Goal: Task Accomplishment & Management: Manage account settings

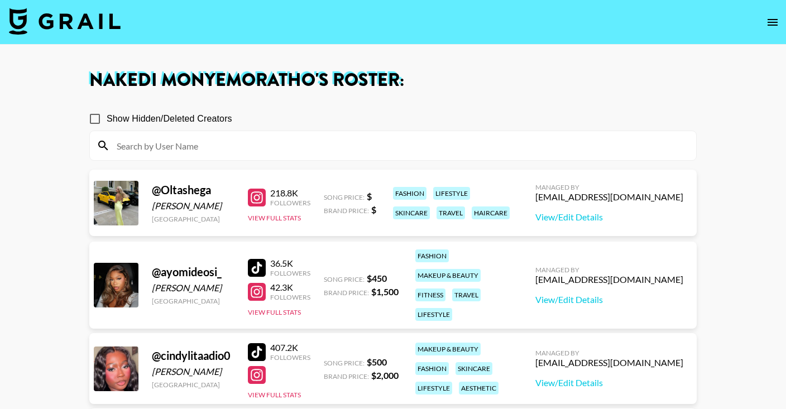
click at [68, 15] on img at bounding box center [65, 21] width 112 height 27
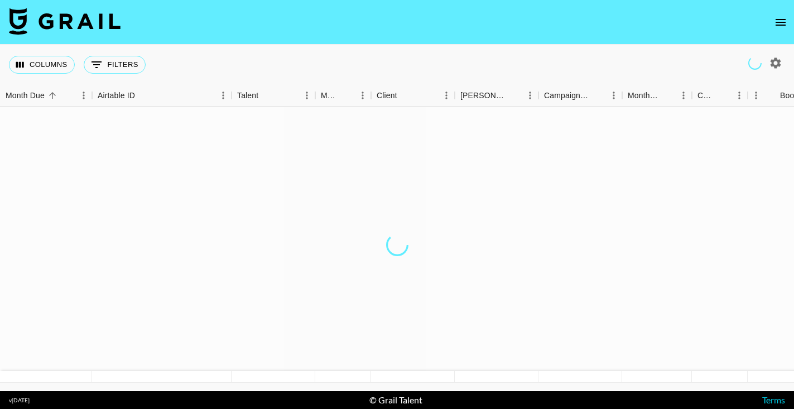
click at [67, 22] on img at bounding box center [65, 21] width 112 height 27
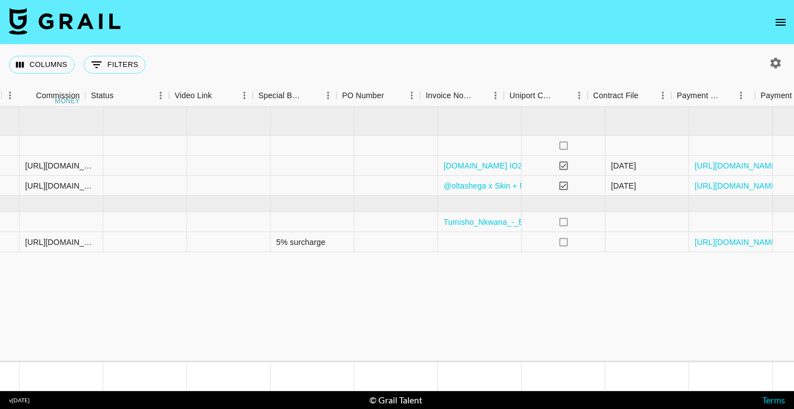
scroll to position [0, 1059]
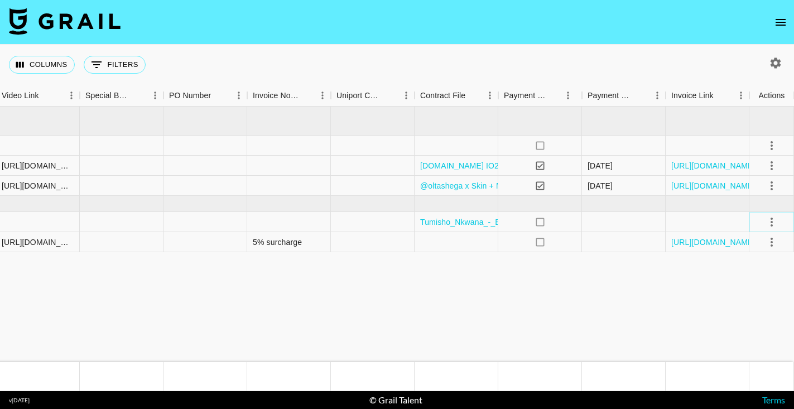
click at [773, 225] on icon "select merge strategy" at bounding box center [771, 221] width 13 height 13
click at [755, 285] on li "Draft Created" at bounding box center [758, 286] width 73 height 20
click at [771, 220] on icon "select merge strategy" at bounding box center [771, 221] width 13 height 13
click at [770, 220] on icon "select merge strategy" at bounding box center [771, 221] width 13 height 13
click at [764, 328] on div "Approve" at bounding box center [748, 326] width 34 height 13
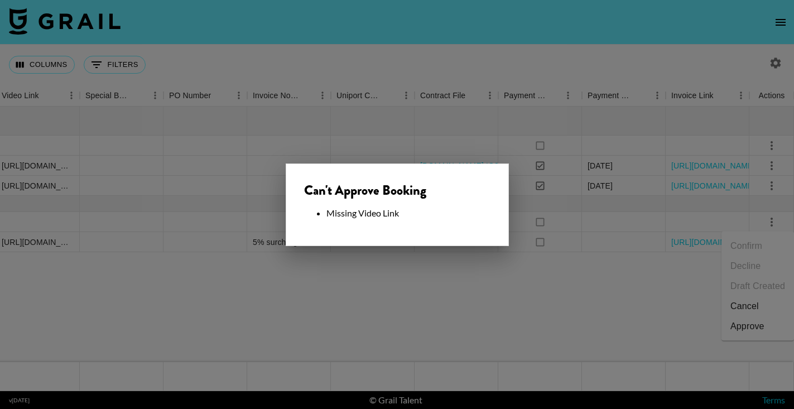
click at [405, 289] on div at bounding box center [397, 204] width 794 height 409
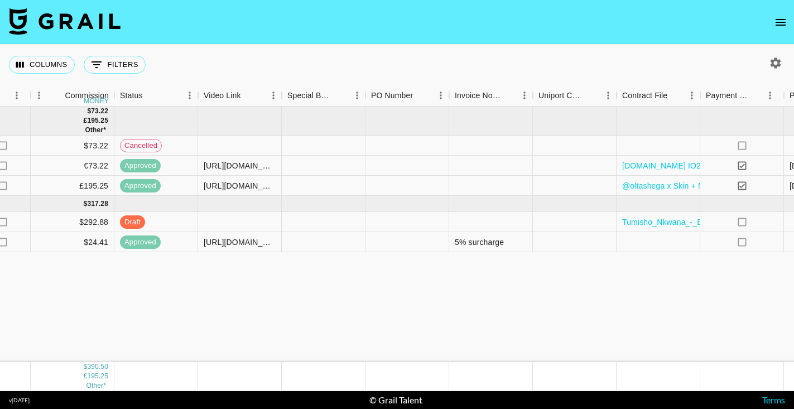
scroll to position [0, 853]
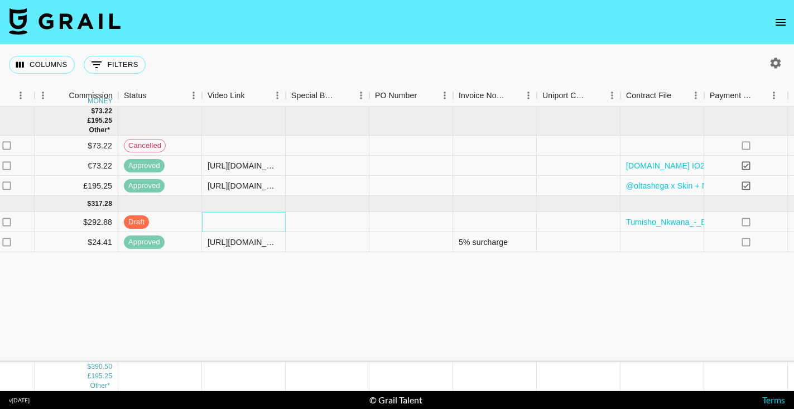
click at [228, 224] on div at bounding box center [244, 222] width 84 height 20
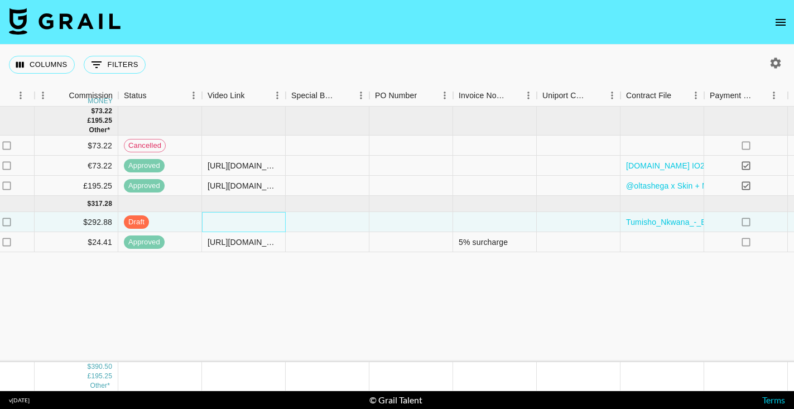
click at [228, 224] on div at bounding box center [244, 222] width 84 height 20
type input "[URL][DOMAIN_NAME]"
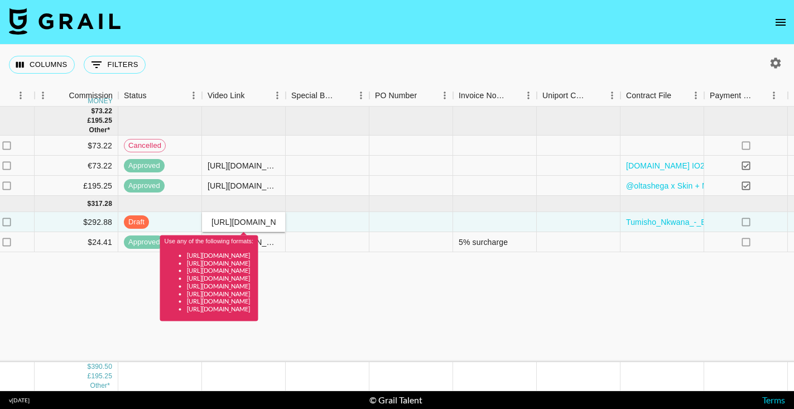
drag, startPoint x: 275, startPoint y: 221, endPoint x: 297, endPoint y: 230, distance: 24.0
click at [297, 230] on body "Columns 0 Filters + Booking Month Due Airtable ID Talent Manager Client [PERSON…" at bounding box center [397, 204] width 794 height 409
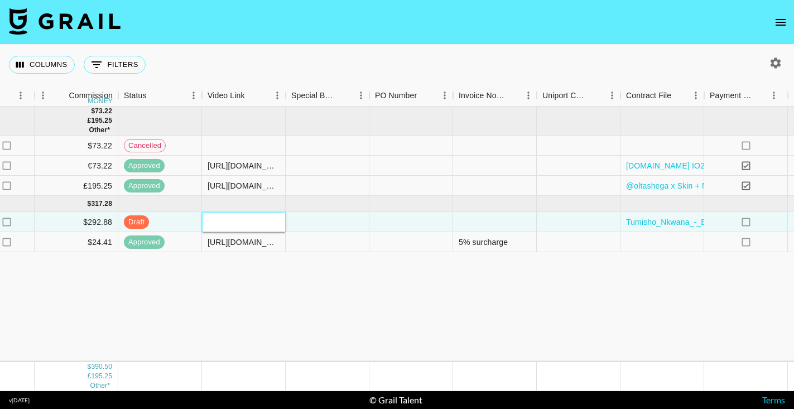
paste input "[URL][DOMAIN_NAME]"
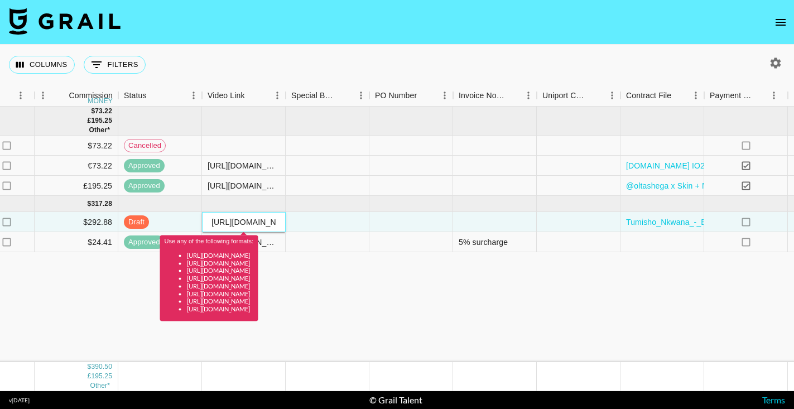
drag, startPoint x: 274, startPoint y: 221, endPoint x: 236, endPoint y: 222, distance: 38.0
click at [236, 222] on input "[URL][DOMAIN_NAME]" at bounding box center [244, 222] width 82 height 9
type input "[URL][DOMAIN_NAME]"
click at [511, 280] on div "[DATE] ( 3 ) $ 750.00 £ 2,000.00 Other* $ 73.22 £ 195.25 Other* rec8bomtDBeeXrc…" at bounding box center [73, 235] width 1853 height 256
click at [469, 305] on div "[DATE] ( 3 ) $ 750.00 £ 2,000.00 Other* $ 73.22 £ 195.25 Other* rec8bomtDBeeXrc…" at bounding box center [73, 235] width 1853 height 256
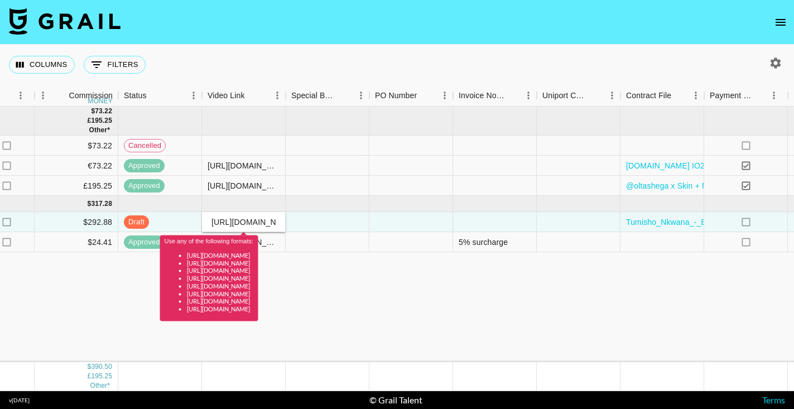
click at [387, 283] on div "[DATE] ( 3 ) $ 750.00 £ 2,000.00 Other* $ 73.22 £ 195.25 Other* rec8bomtDBeeXrc…" at bounding box center [73, 235] width 1853 height 256
drag, startPoint x: 212, startPoint y: 223, endPoint x: 353, endPoint y: 224, distance: 141.2
click at [353, 224] on div "rece8xClvhJ1bgq1u tumisho_nkwana [EMAIL_ADDRESS][DOMAIN_NAME] Influence Logic […" at bounding box center [73, 222] width 1853 height 20
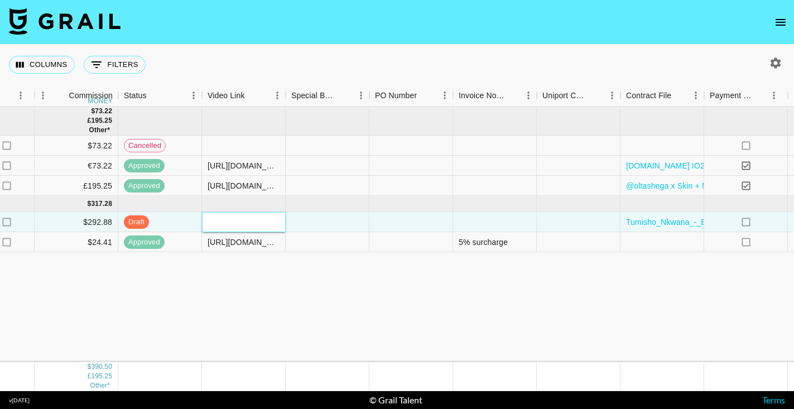
paste input "[URL][DOMAIN_NAME]"
type input "[URL][DOMAIN_NAME]"
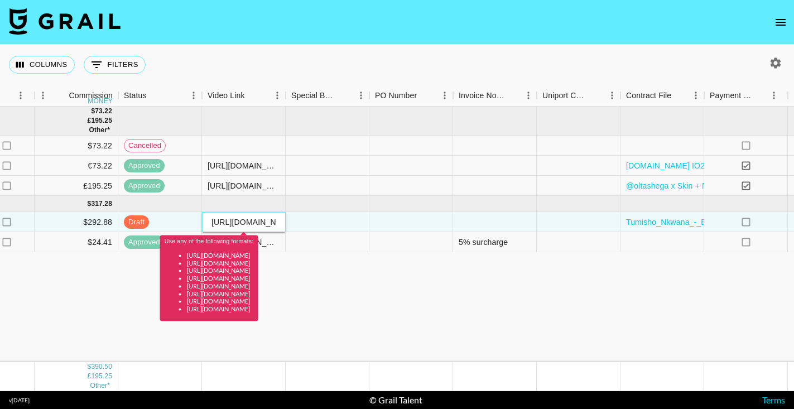
drag, startPoint x: 277, startPoint y: 219, endPoint x: 132, endPoint y: 228, distance: 144.8
click at [132, 228] on div "rece8xClvhJ1bgq1u tumisho_nkwana [EMAIL_ADDRESS][DOMAIN_NAME] Influence Logic […" at bounding box center [73, 222] width 1853 height 20
drag, startPoint x: 212, startPoint y: 222, endPoint x: 337, endPoint y: 227, distance: 124.5
click at [337, 227] on div "rece8xClvhJ1bgq1u tumisho_nkwana [EMAIL_ADDRESS][DOMAIN_NAME] Influence Logic […" at bounding box center [73, 222] width 1853 height 20
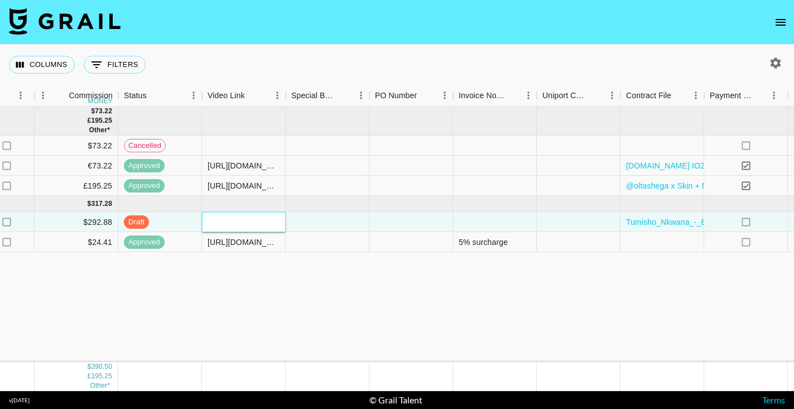
paste input "[URL][DOMAIN_NAME]"
type input "[URL][DOMAIN_NAME]"
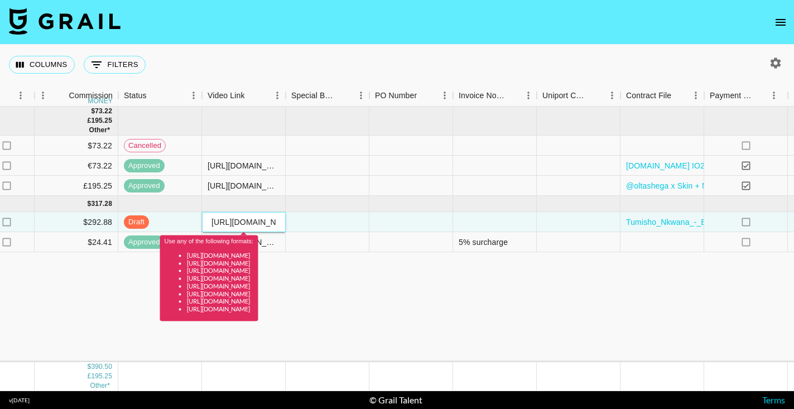
drag, startPoint x: 275, startPoint y: 222, endPoint x: 143, endPoint y: 224, distance: 132.3
click at [143, 224] on div "rece8xClvhJ1bgq1u tumisho_nkwana [EMAIL_ADDRESS][DOMAIN_NAME] Influence Logic […" at bounding box center [73, 222] width 1853 height 20
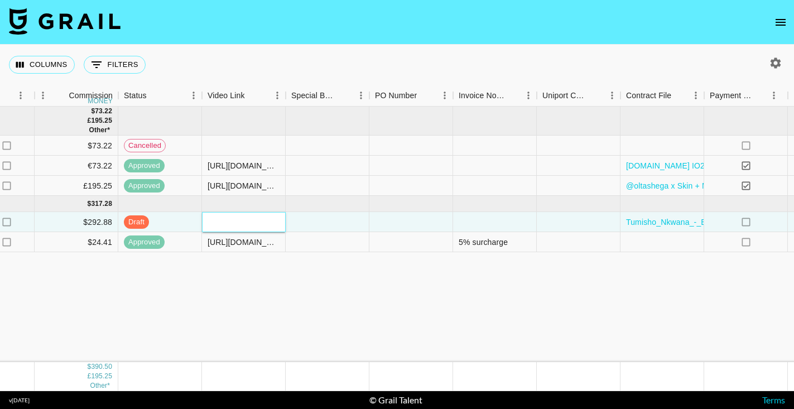
paste input "[URL][DOMAIN_NAME]"
type input "[URL][DOMAIN_NAME]"
click at [268, 266] on div "[DATE] ( 3 ) $ 750.00 £ 2,000.00 Other* $ 73.22 £ 195.25 Other* rec8bomtDBeeXrc…" at bounding box center [73, 235] width 1853 height 256
click at [275, 269] on div "[DATE] ( 3 ) $ 750.00 £ 2,000.00 Other* $ 73.22 £ 195.25 Other* rec8bomtDBeeXrc…" at bounding box center [73, 235] width 1853 height 256
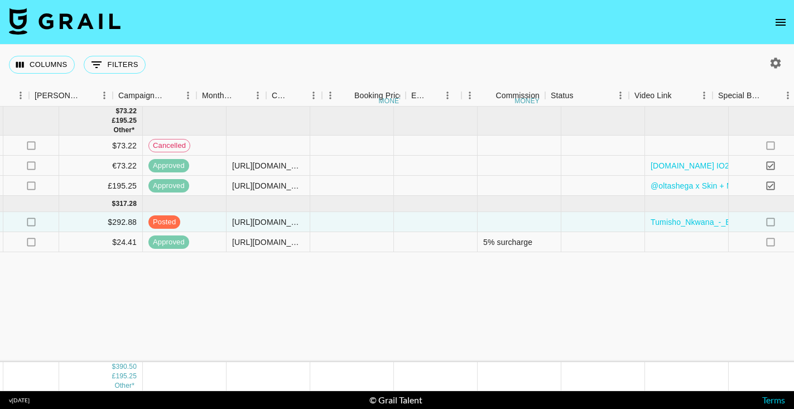
scroll to position [0, 1059]
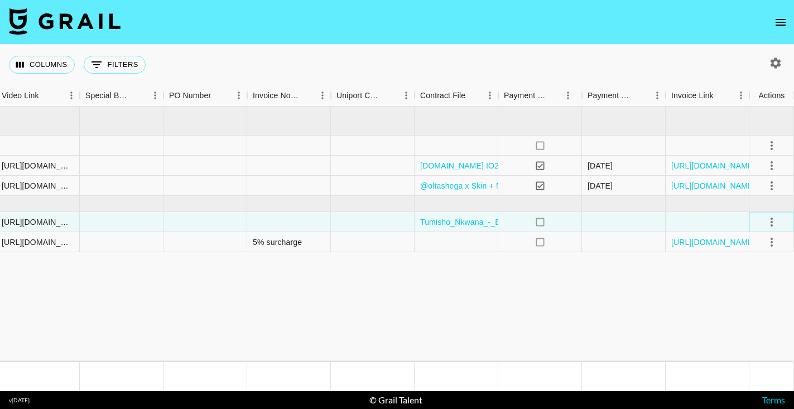
click at [776, 224] on icon "select merge strategy" at bounding box center [771, 221] width 13 height 13
click at [748, 332] on div "Approve" at bounding box center [748, 326] width 34 height 13
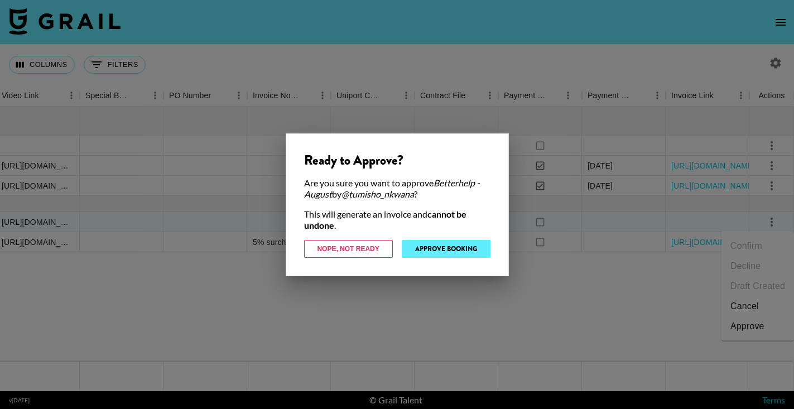
click at [423, 249] on button "Approve Booking" at bounding box center [446, 249] width 89 height 18
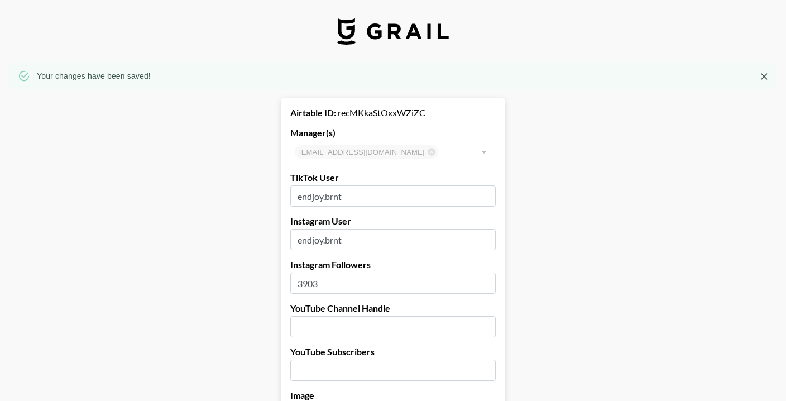
select select "USD"
